Goal: Transaction & Acquisition: Purchase product/service

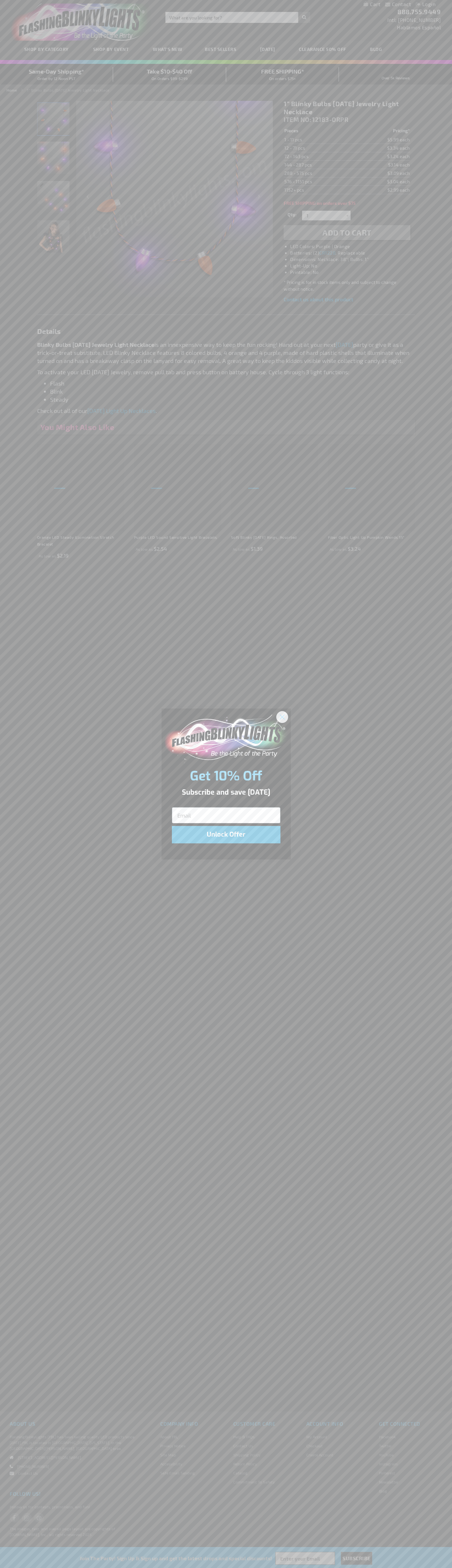
click at [282, 716] on icon "Close dialog" at bounding box center [281, 716] width 4 height 4
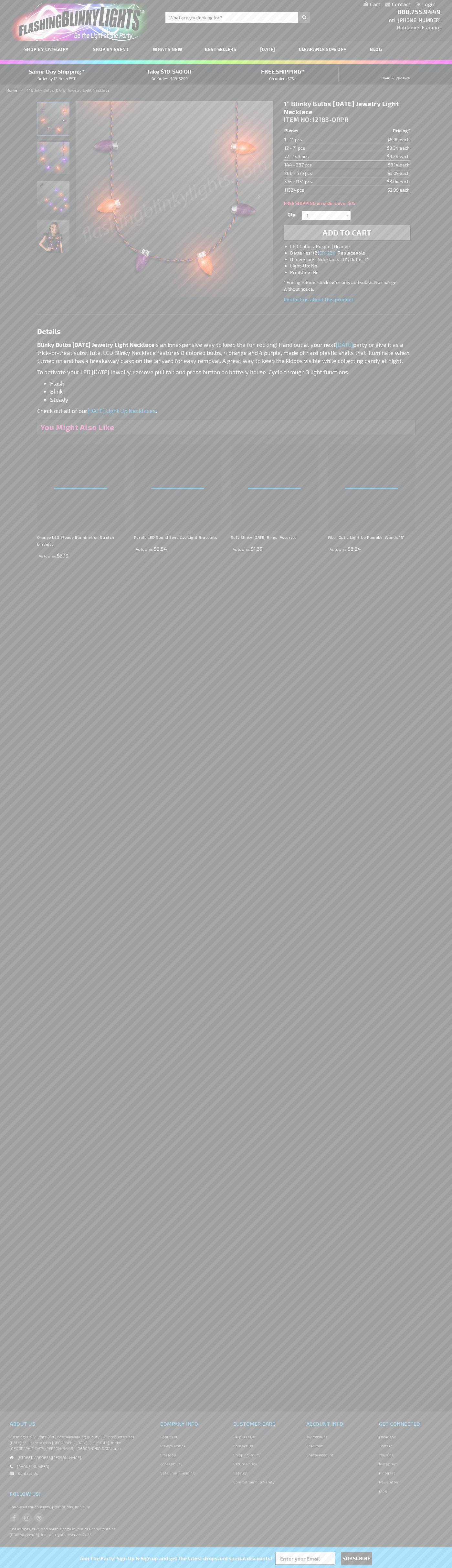
click at [353, 247] on li "LED Colors: Purple | Orange" at bounding box center [353, 247] width 126 height 7
click at [347, 233] on span "Add to Cart" at bounding box center [347, 232] width 49 height 9
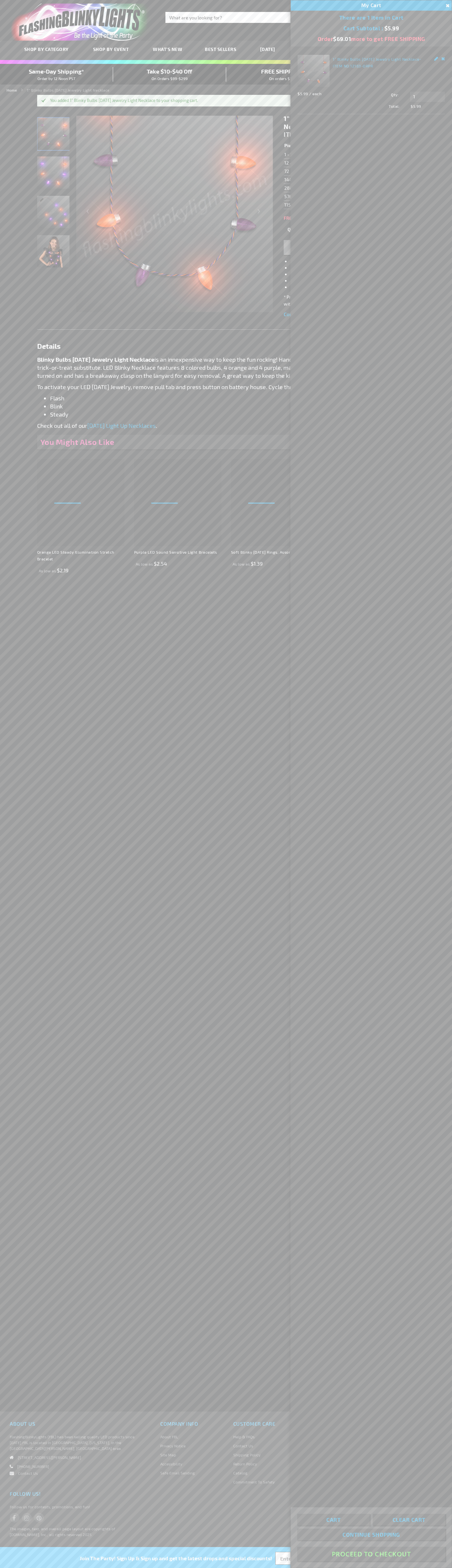
click at [371, 1554] on button "Proceed To Checkout" at bounding box center [371, 1554] width 148 height 15
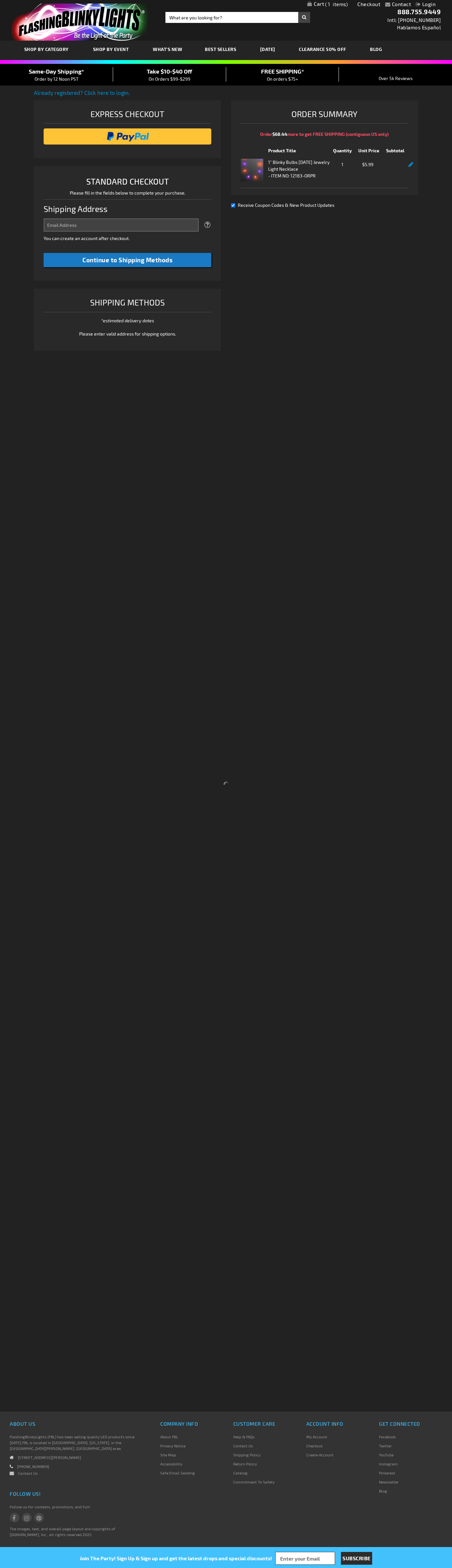
select select "US"
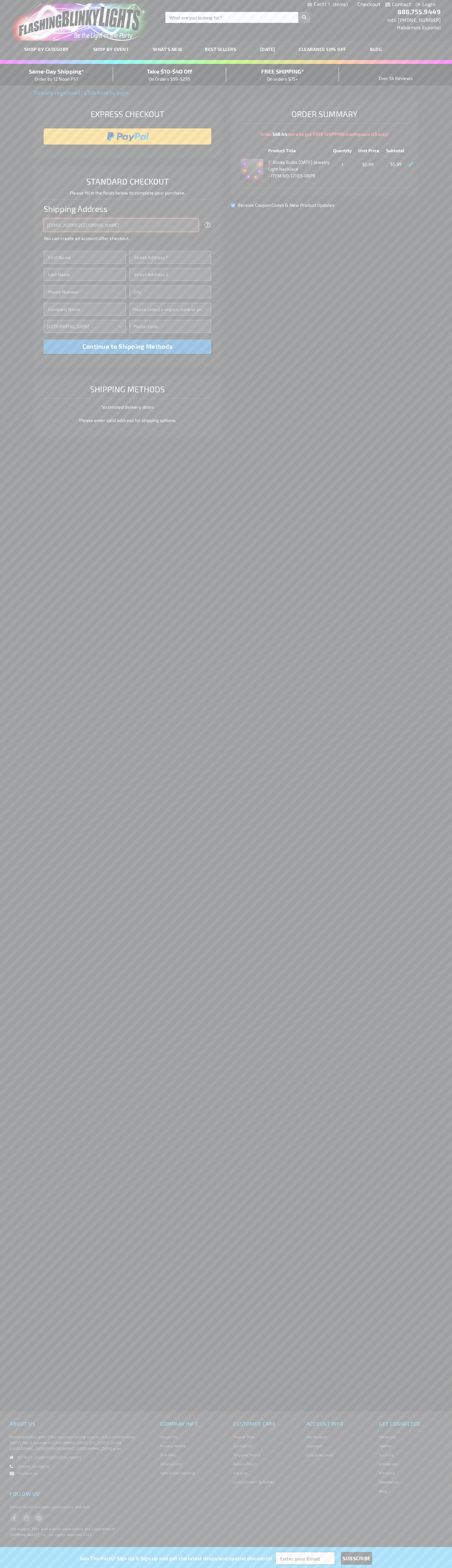
type input "[EMAIL_ADDRESS][DOMAIN_NAME]"
type input "[PERSON_NAME]"
type input "[STREET_ADDRESS]"
type input "First floor"
type input "[US_STATE]"
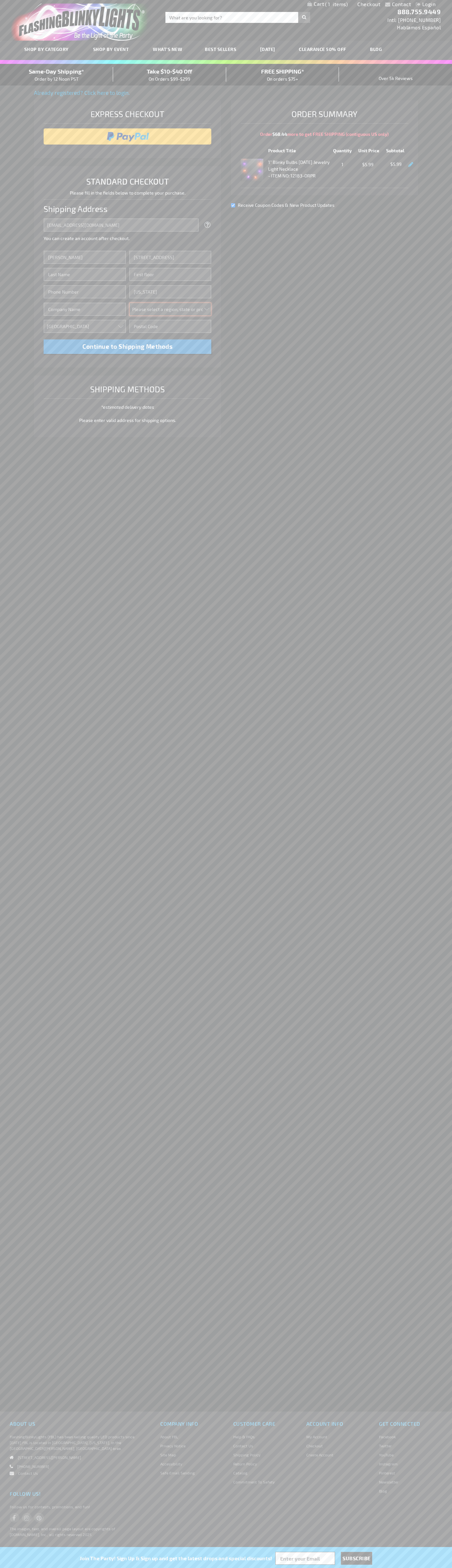
select select "43"
type input "10011"
type input "[PERSON_NAME]"
type input "6502530000"
type input "[PERSON_NAME]"
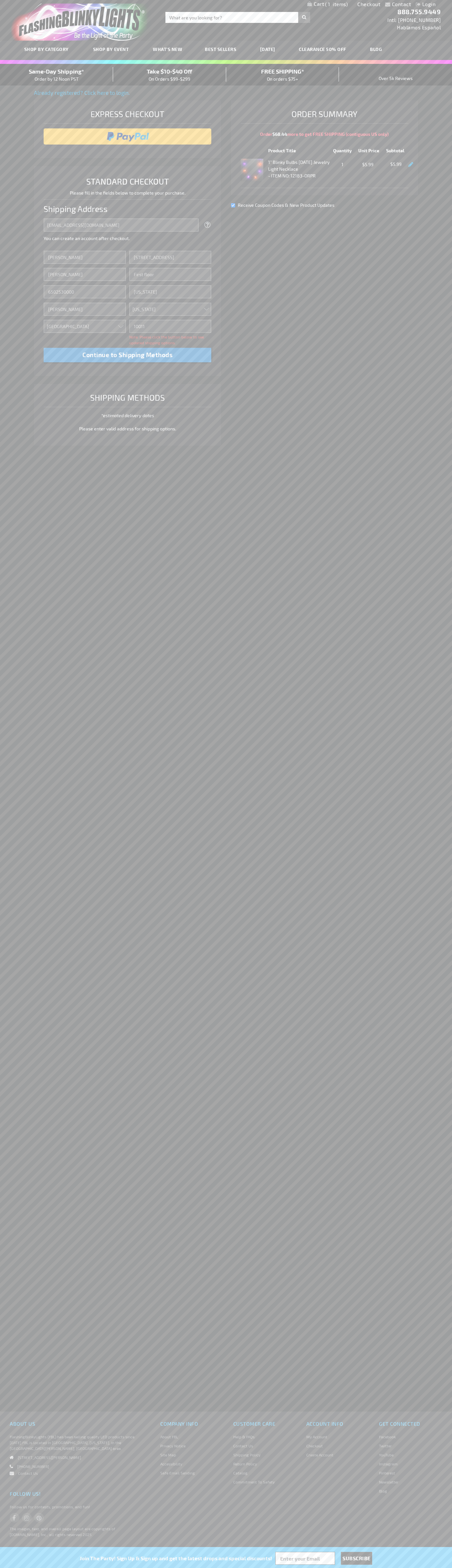
click at [57, 75] on div "Same-Day Shipping* Order by 12 Noon PST" at bounding box center [57, 74] width 113 height 15
click at [127, 136] on input "image" at bounding box center [127, 136] width 161 height 13
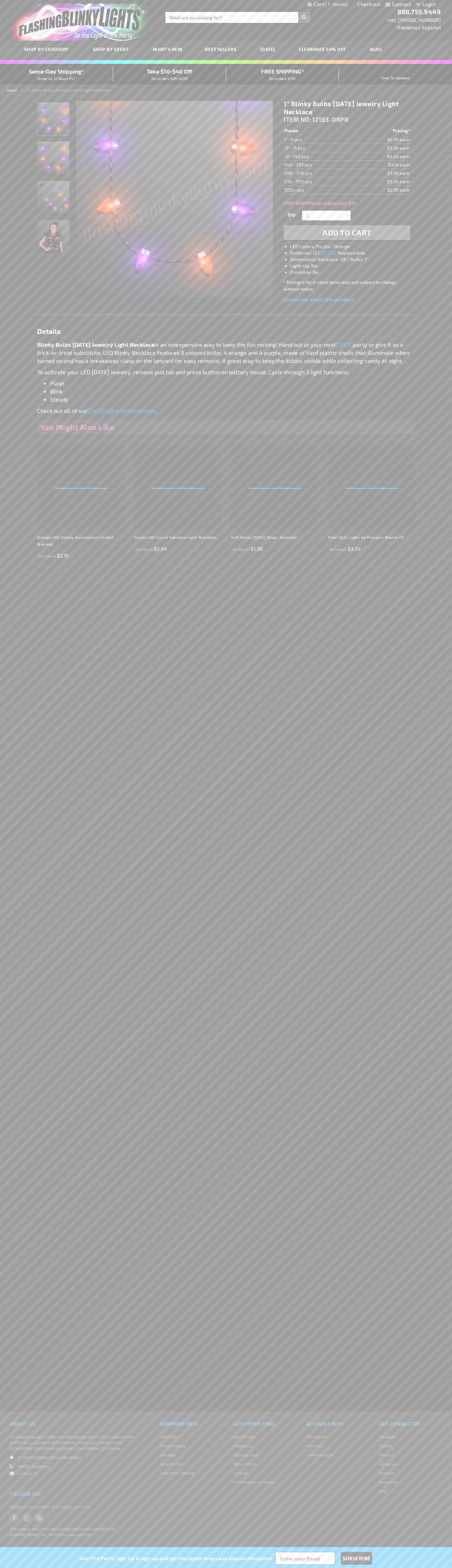
click at [327, 4] on span "1" at bounding box center [336, 4] width 23 height 6
